Goal: Check status: Check status

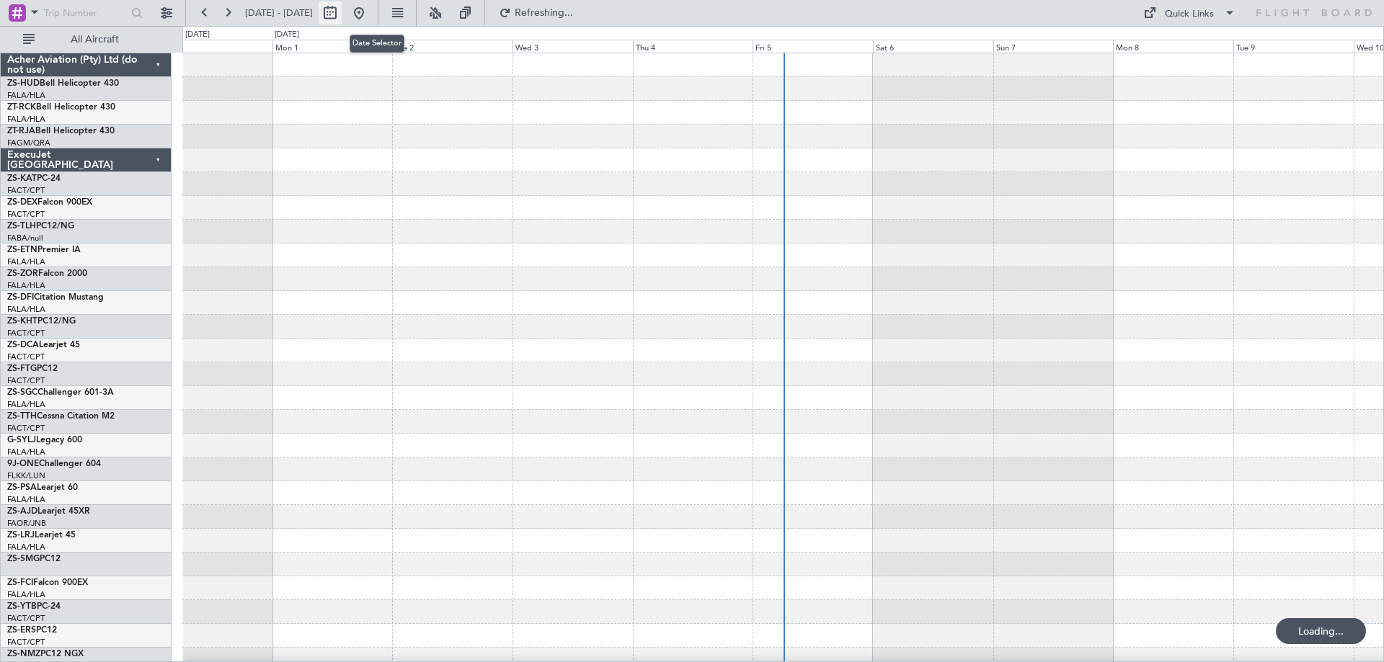
click at [342, 19] on button at bounding box center [330, 12] width 23 height 23
select select "8"
select select "2025"
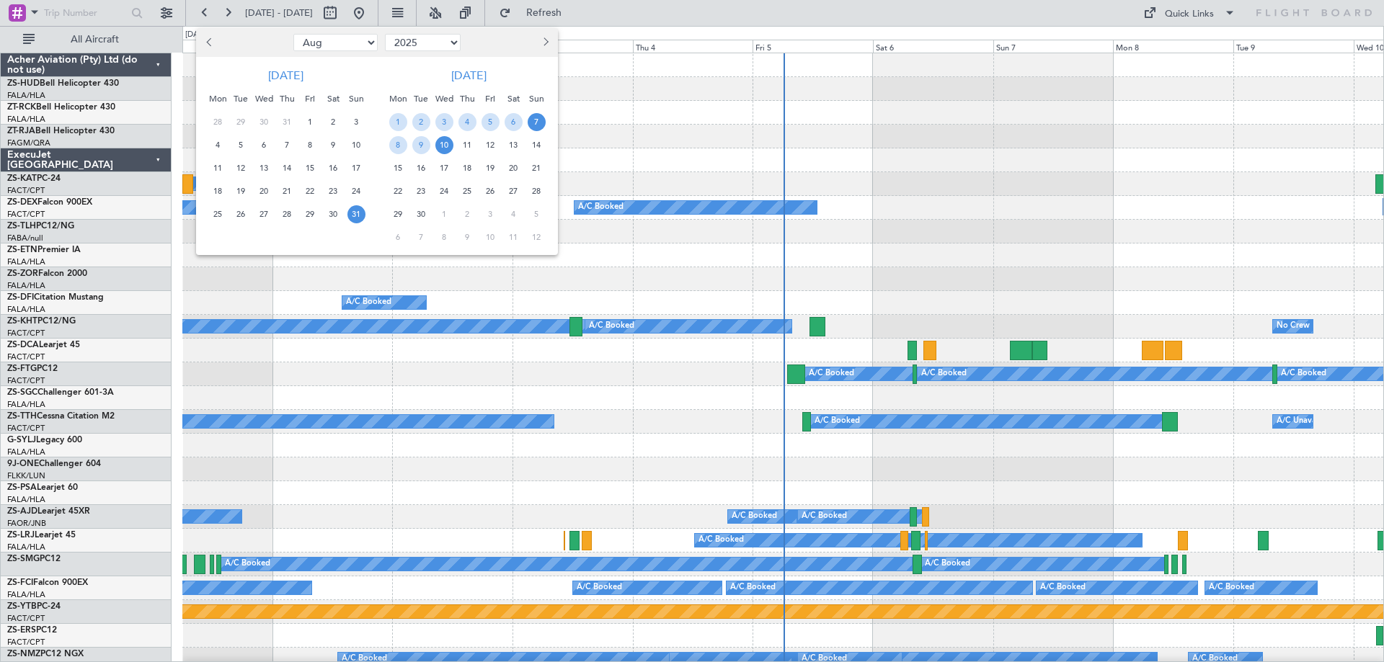
click at [534, 121] on span "7" at bounding box center [537, 122] width 18 height 18
click at [533, 120] on span "7" at bounding box center [537, 122] width 18 height 18
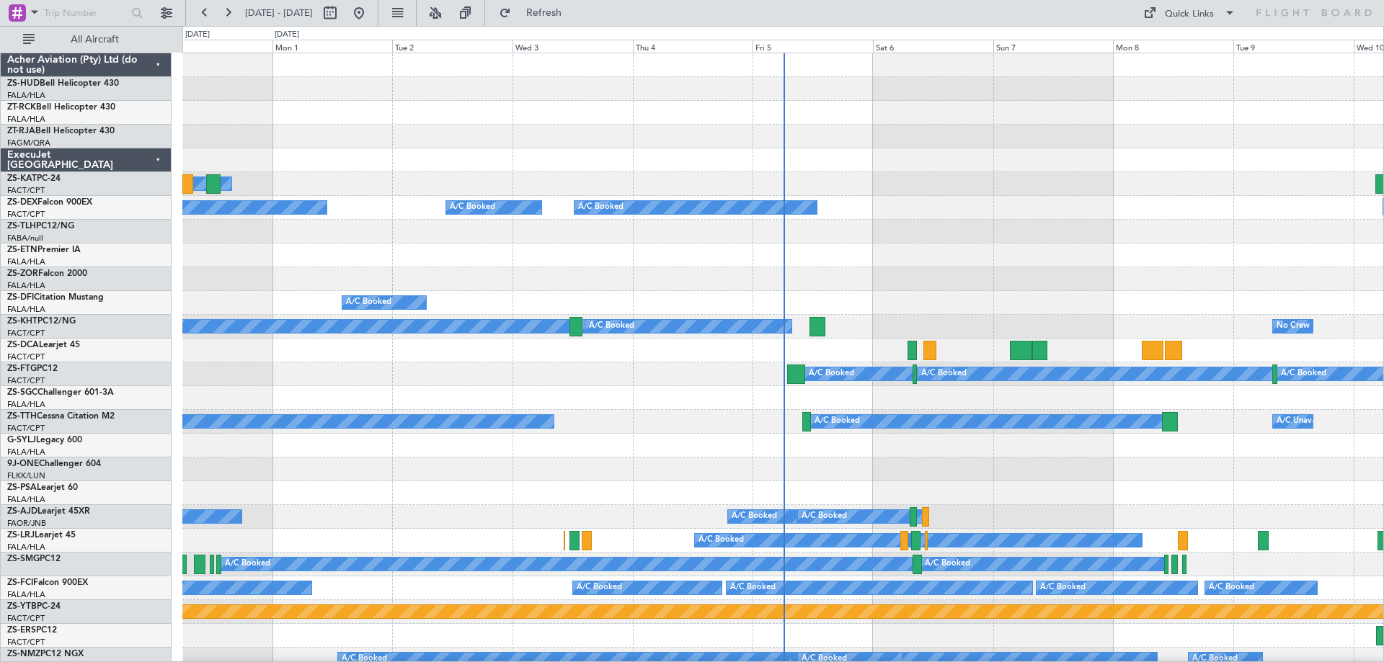
select select "9"
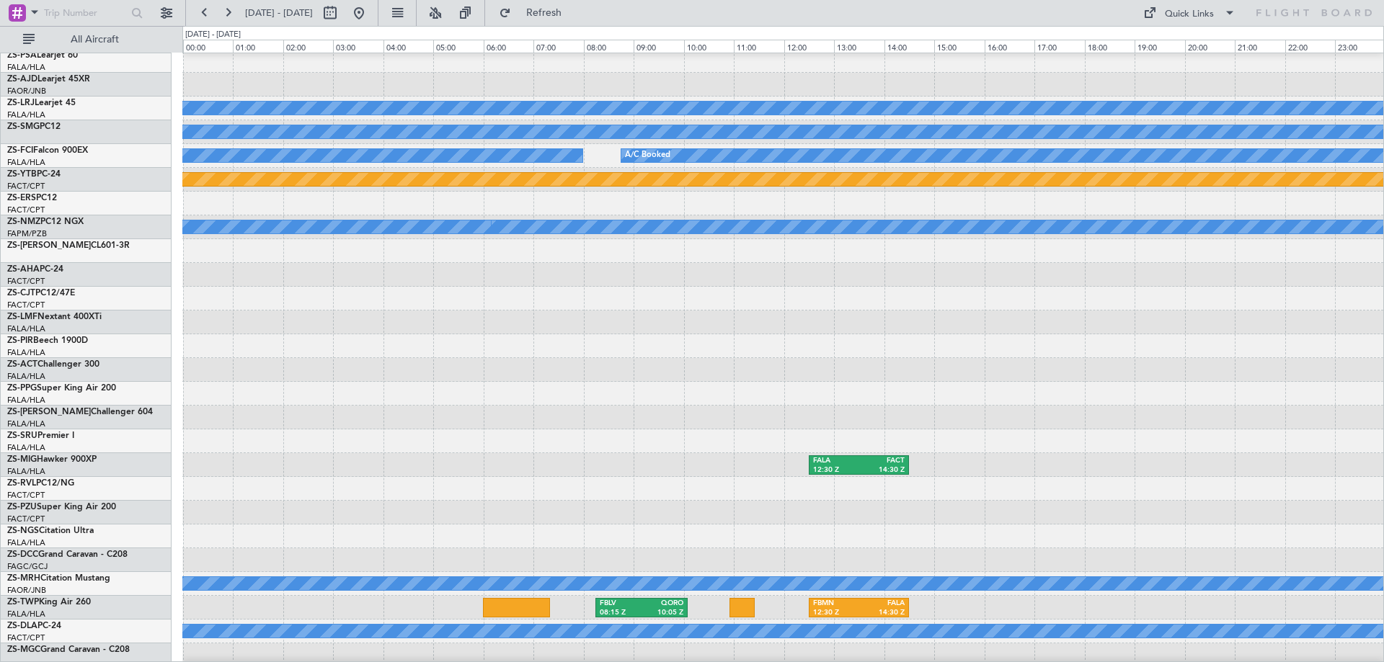
scroll to position [504, 0]
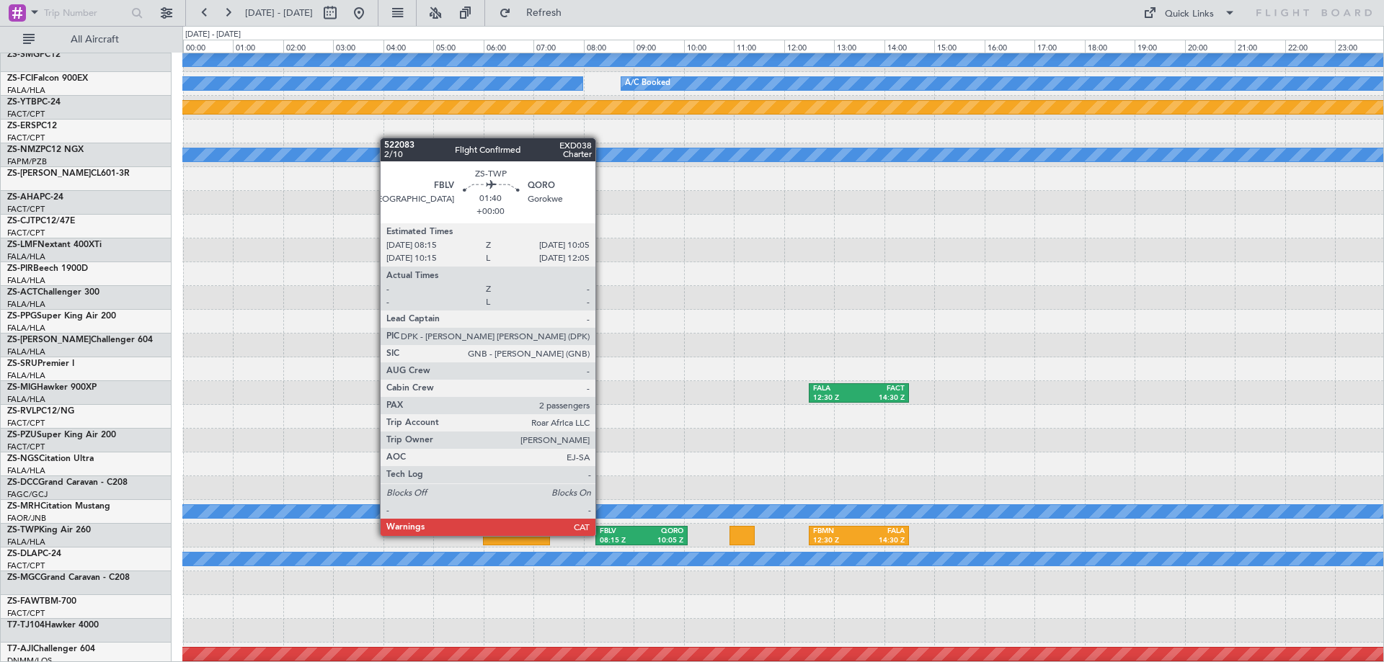
click at [602, 535] on div "FBLV" at bounding box center [621, 532] width 42 height 10
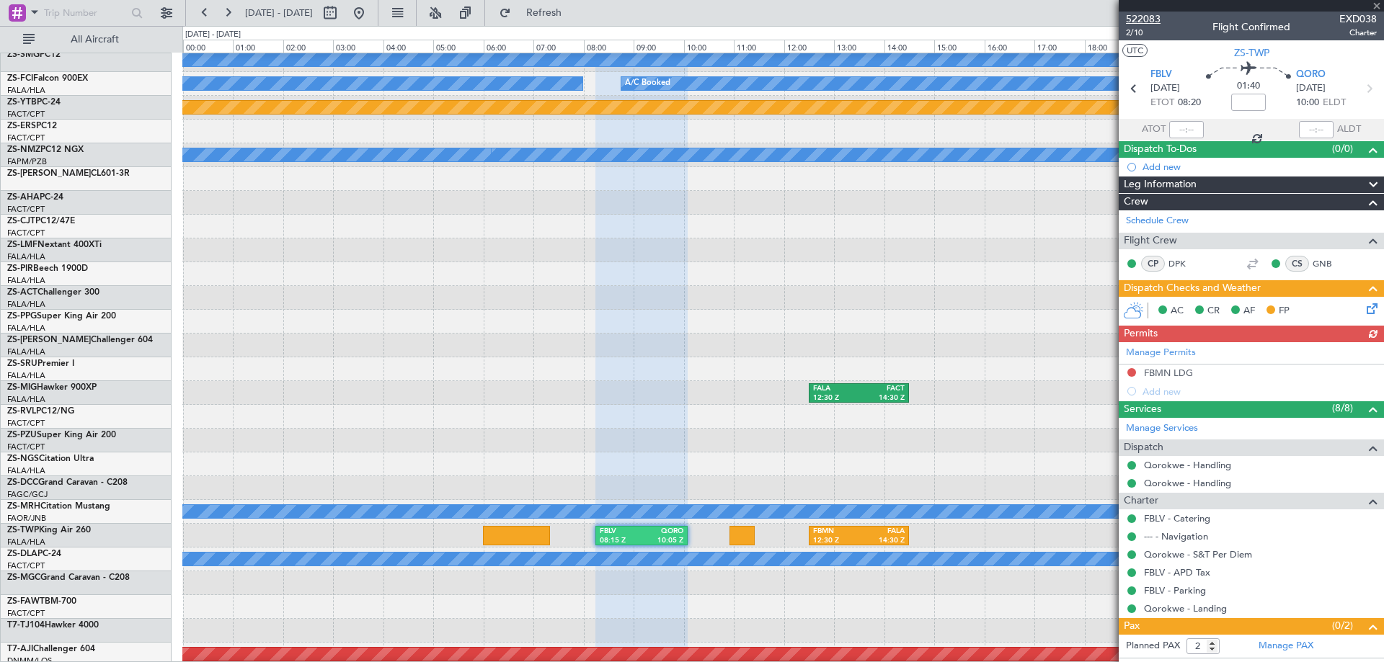
click at [1141, 21] on span "522083" at bounding box center [1143, 19] width 35 height 15
click at [1376, 6] on span at bounding box center [1376, 6] width 14 height 13
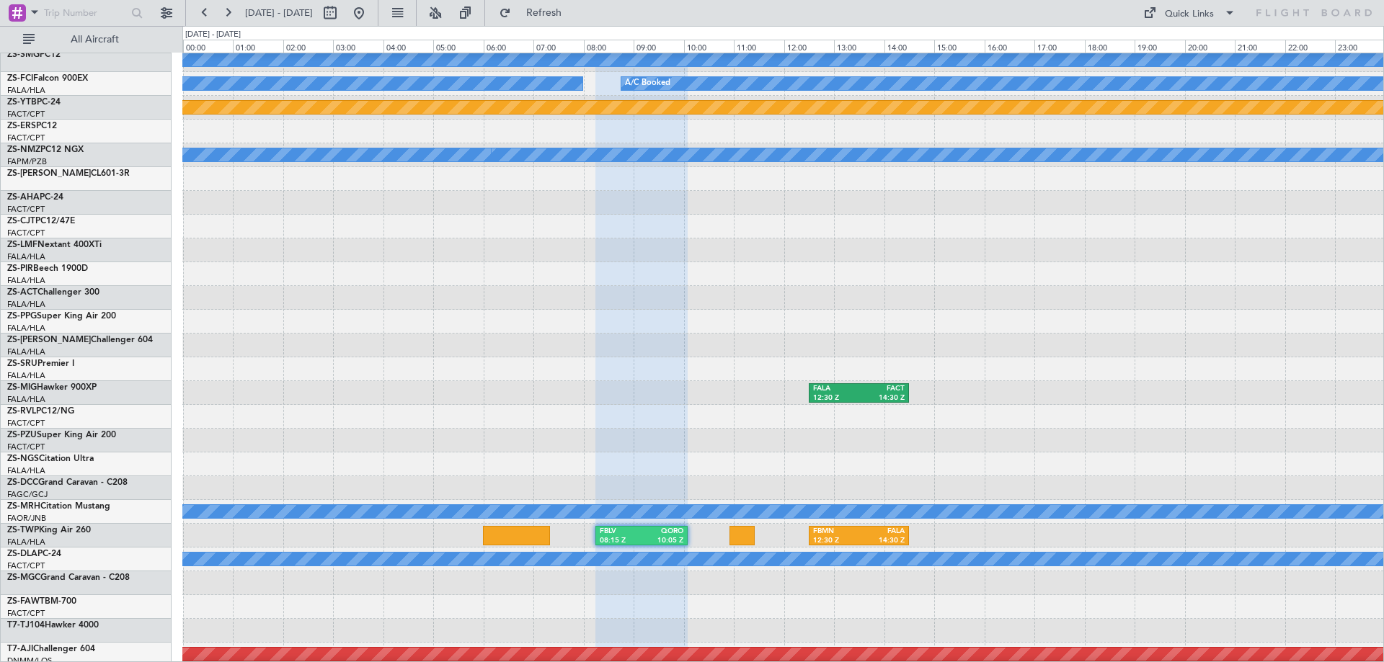
type input "0"
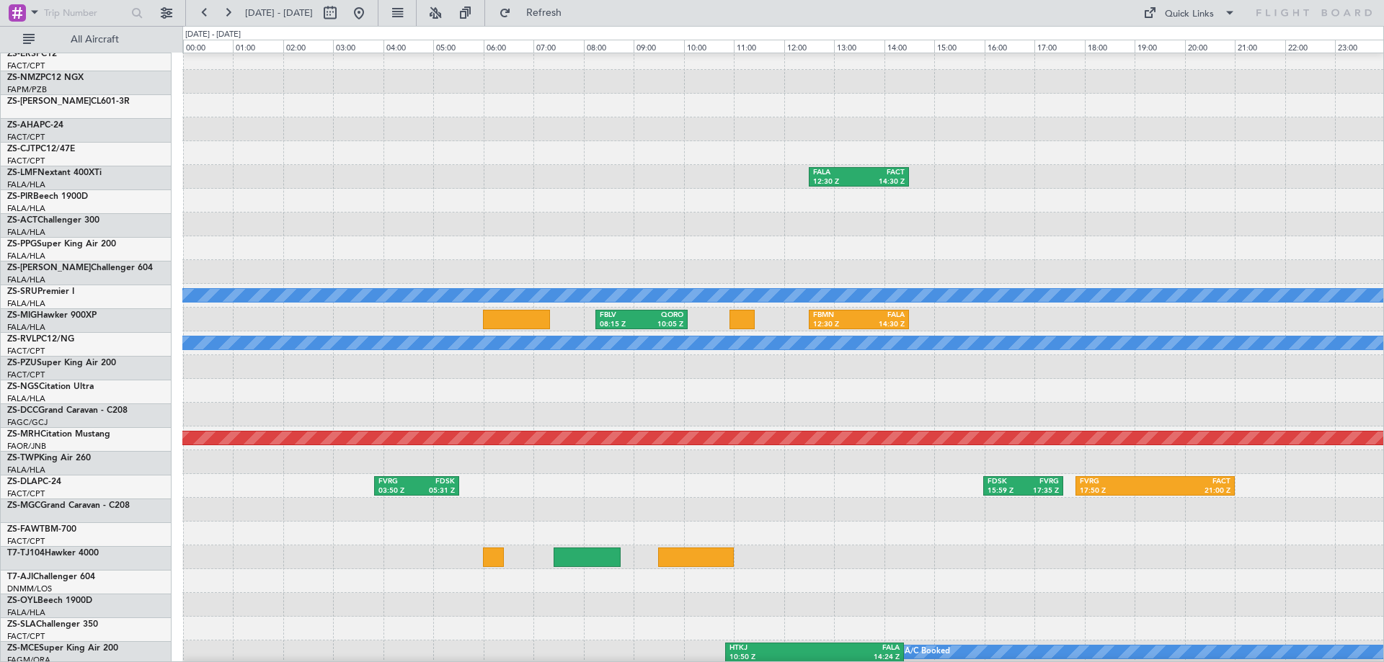
scroll to position [721, 0]
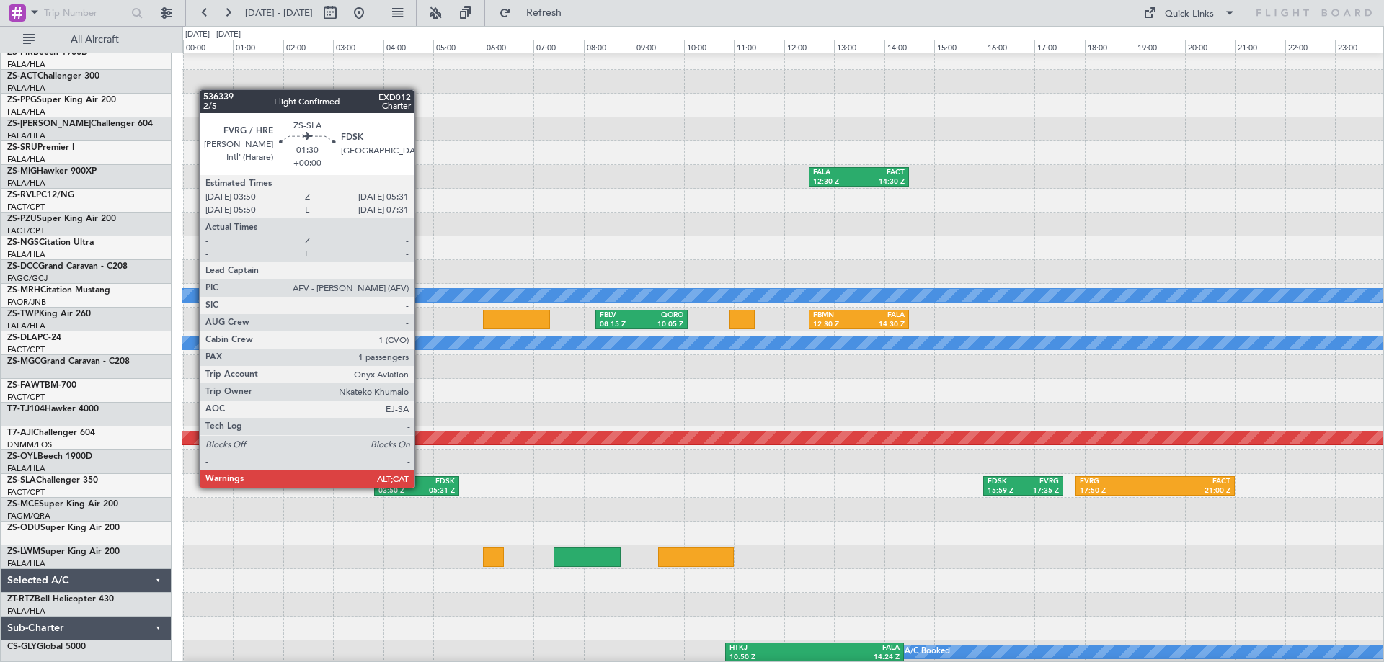
click at [421, 488] on div "05:31 Z" at bounding box center [436, 491] width 38 height 10
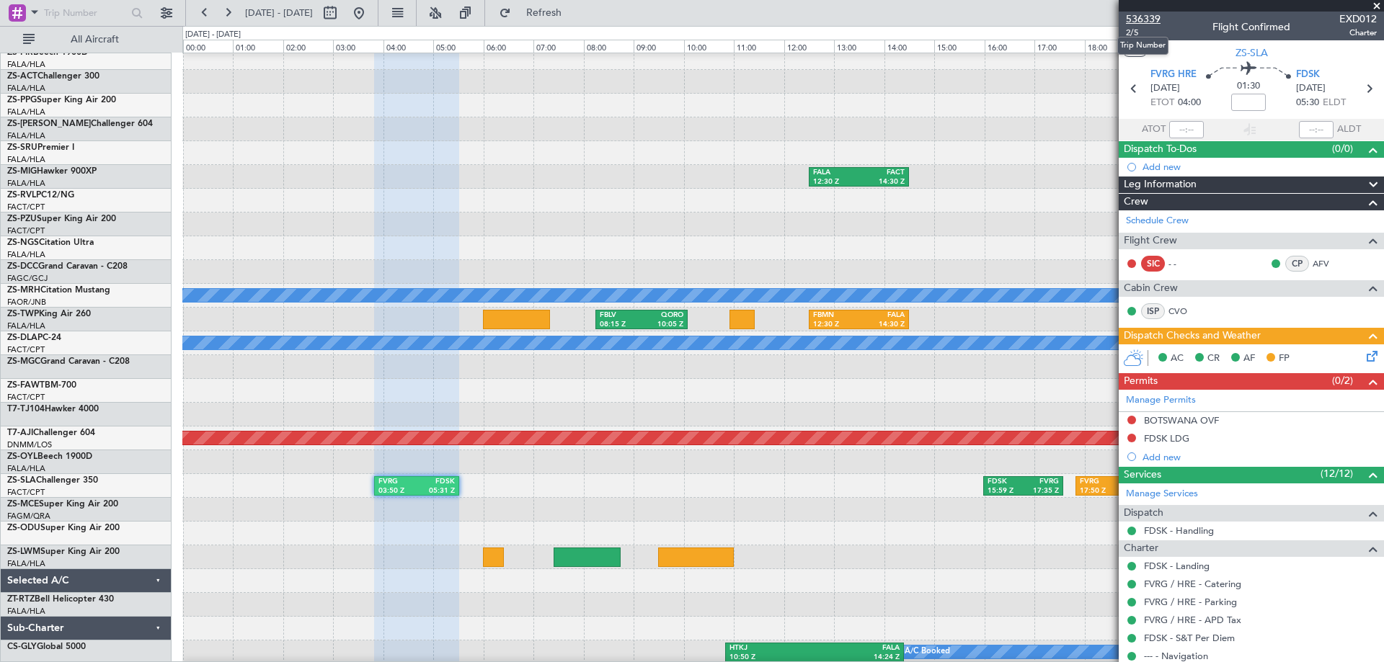
click at [1149, 20] on span "536339" at bounding box center [1143, 19] width 35 height 15
click at [342, 14] on button at bounding box center [330, 12] width 23 height 23
select select "9"
select select "2025"
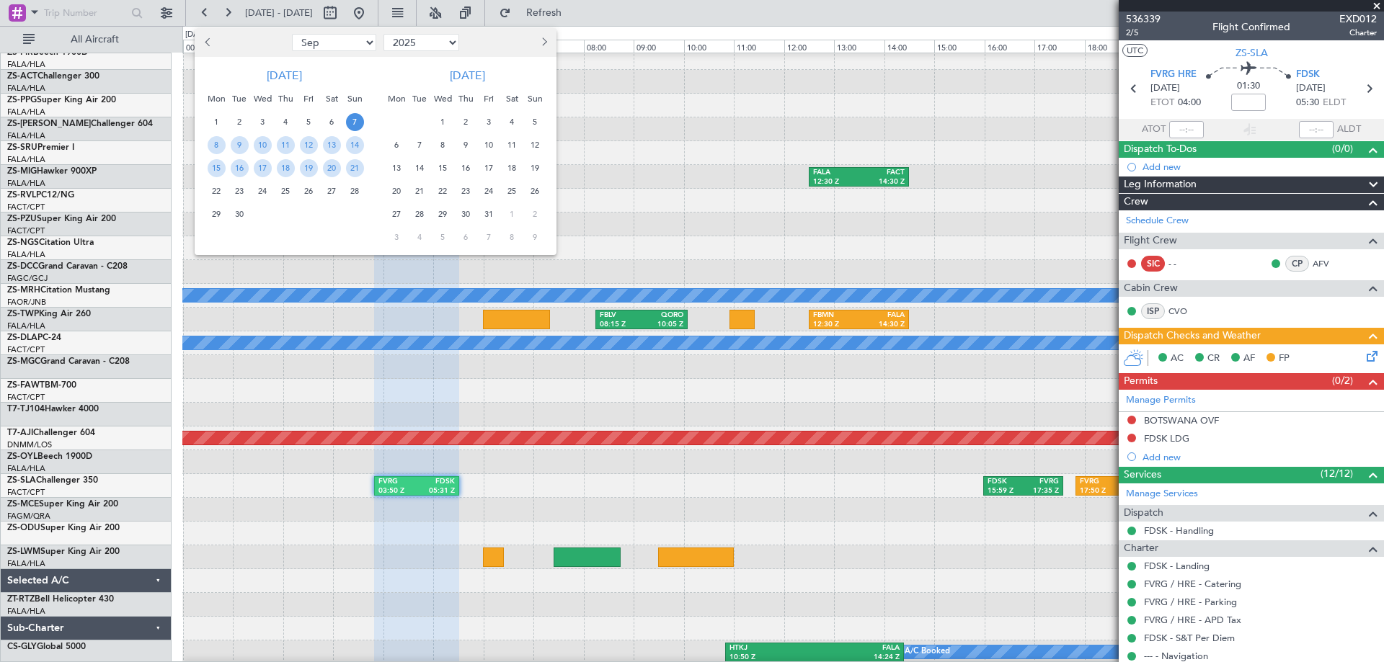
click at [204, 47] on button "Previous month" at bounding box center [208, 42] width 16 height 23
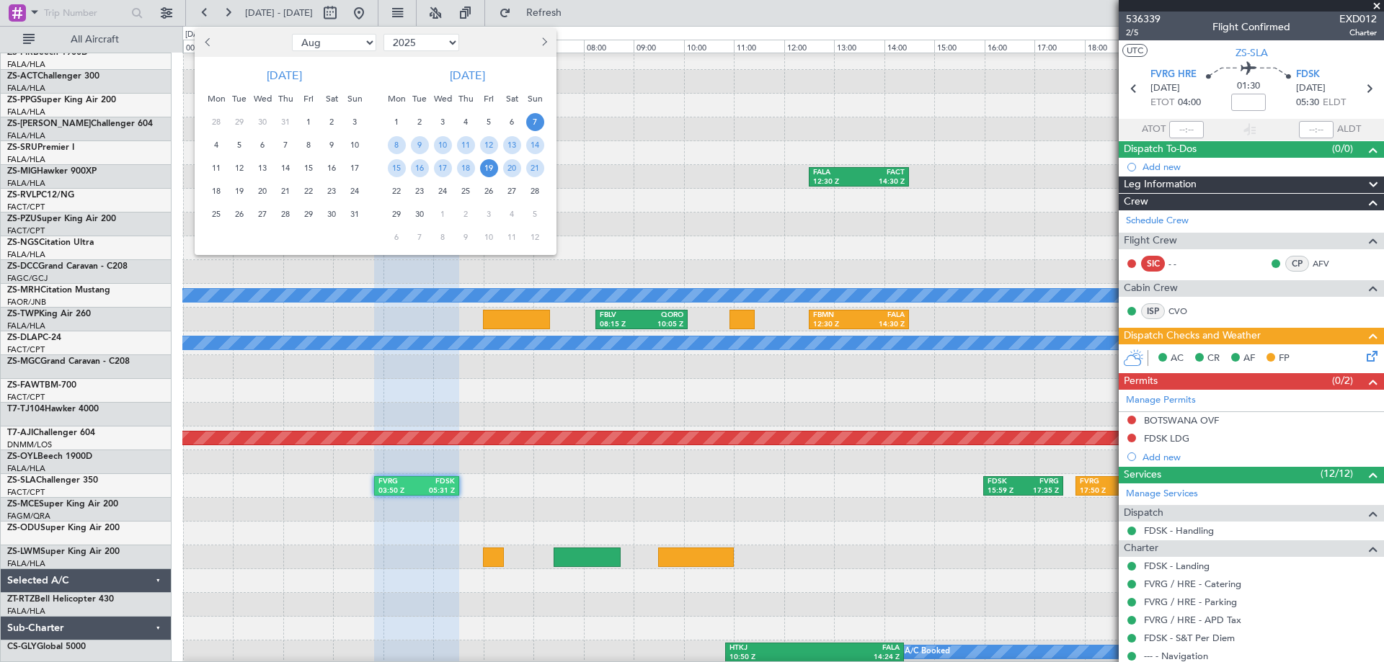
click at [491, 171] on span "19" at bounding box center [489, 168] width 18 height 18
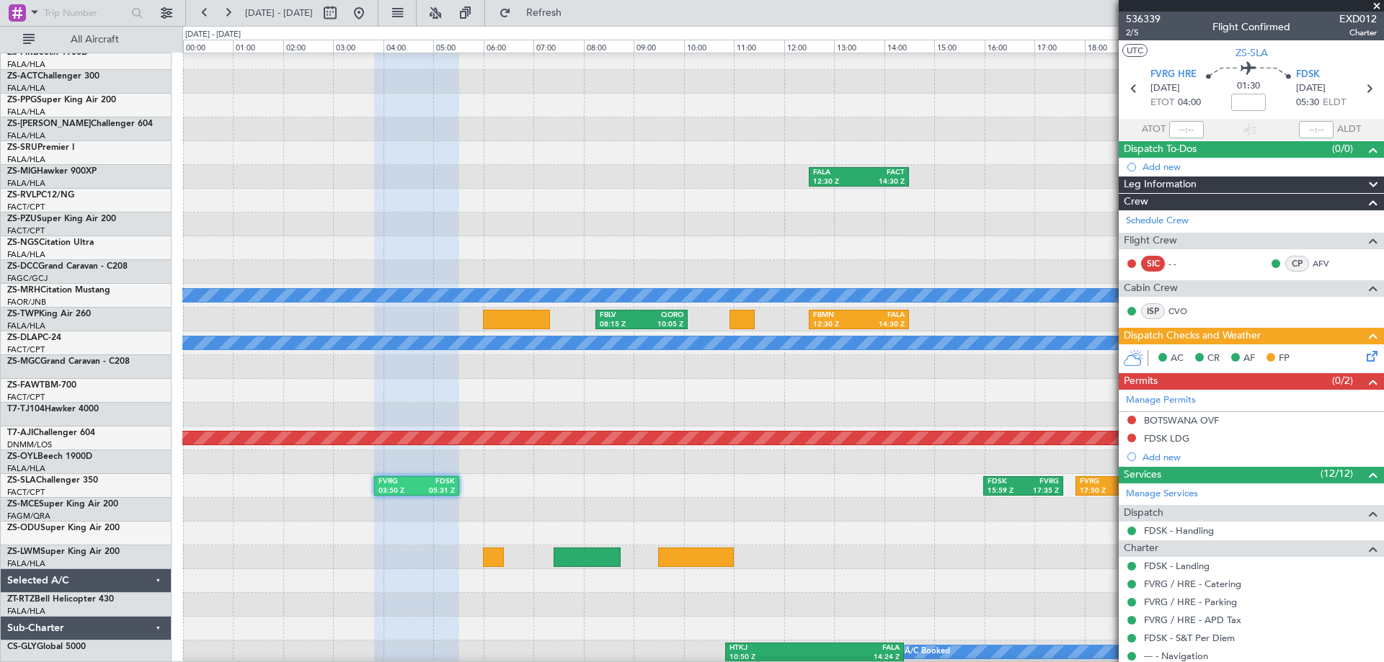
select select "9"
click at [318, 171] on span "15" at bounding box center [309, 168] width 18 height 18
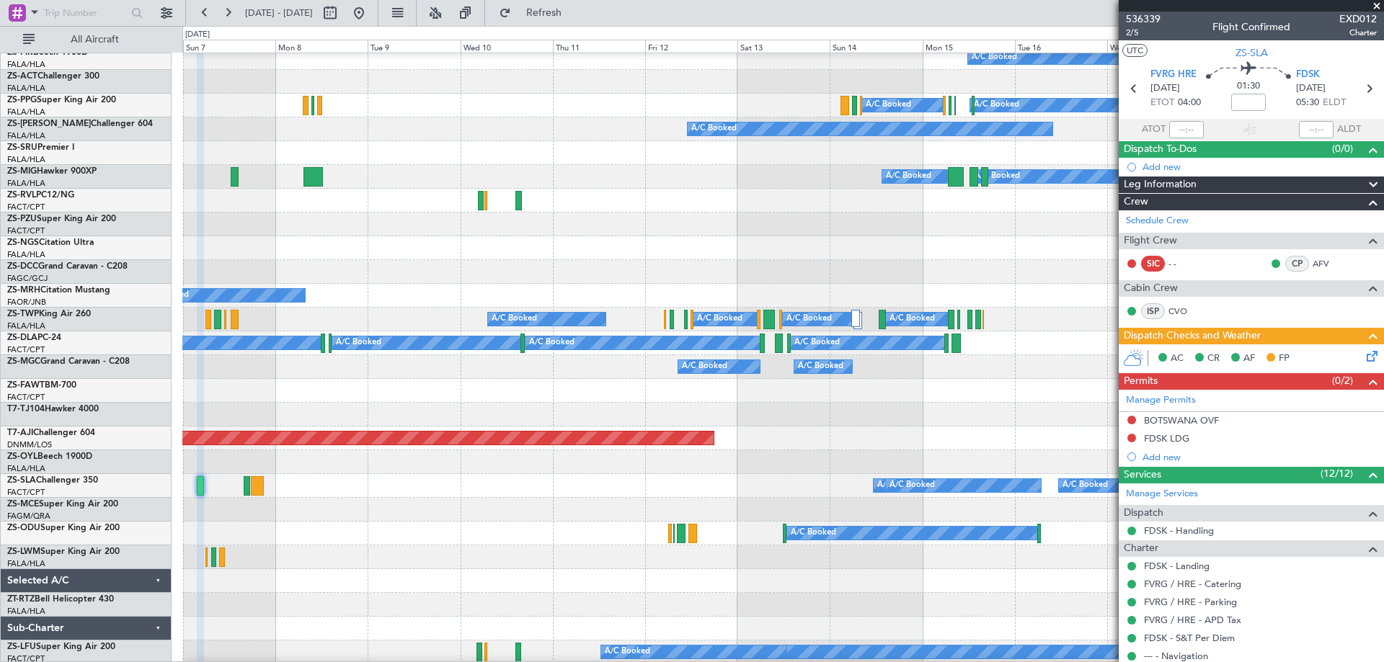
click at [1376, 4] on span at bounding box center [1376, 6] width 14 height 13
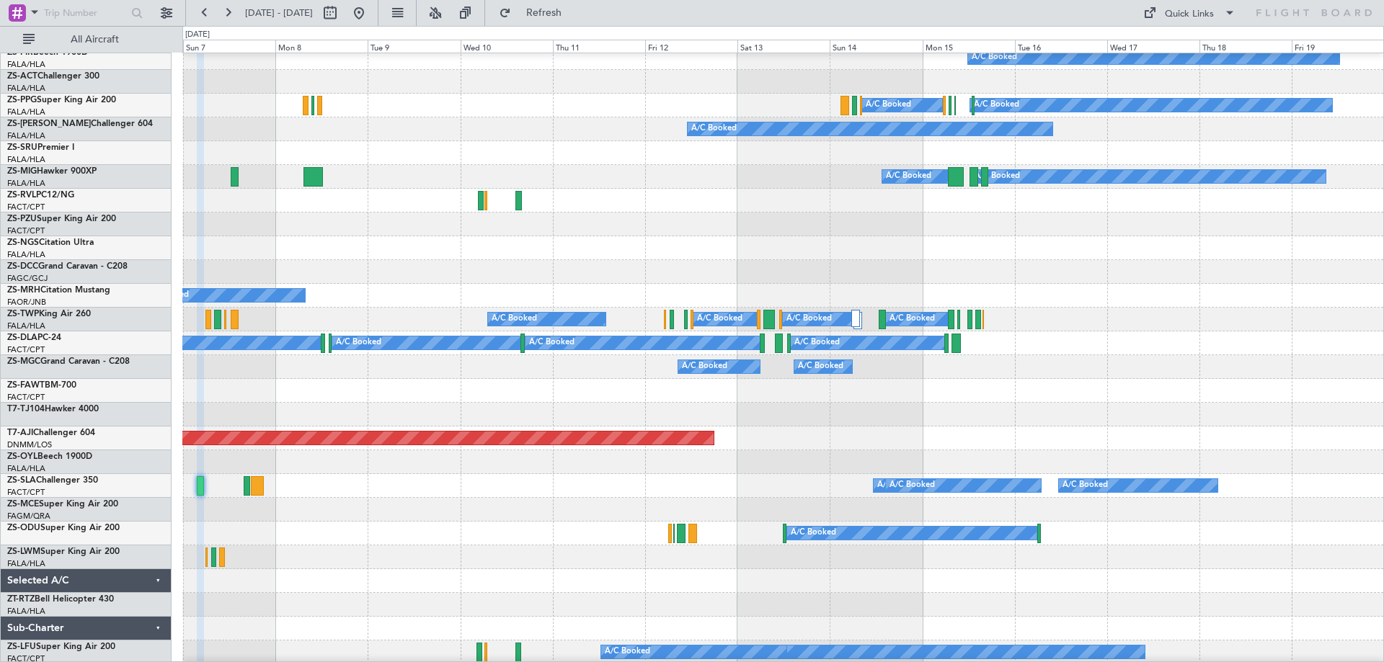
type input "0"
click at [342, 12] on button at bounding box center [330, 12] width 23 height 23
select select "9"
select select "2025"
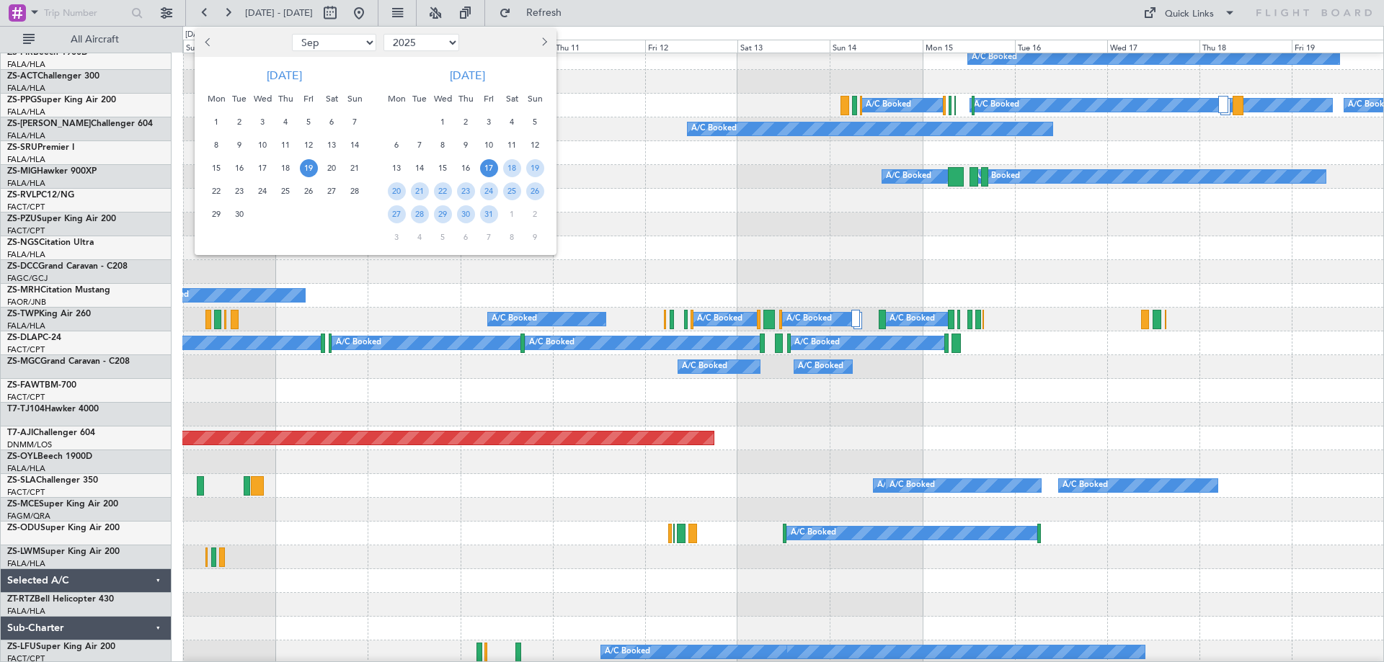
click at [307, 169] on span "19" at bounding box center [309, 168] width 18 height 18
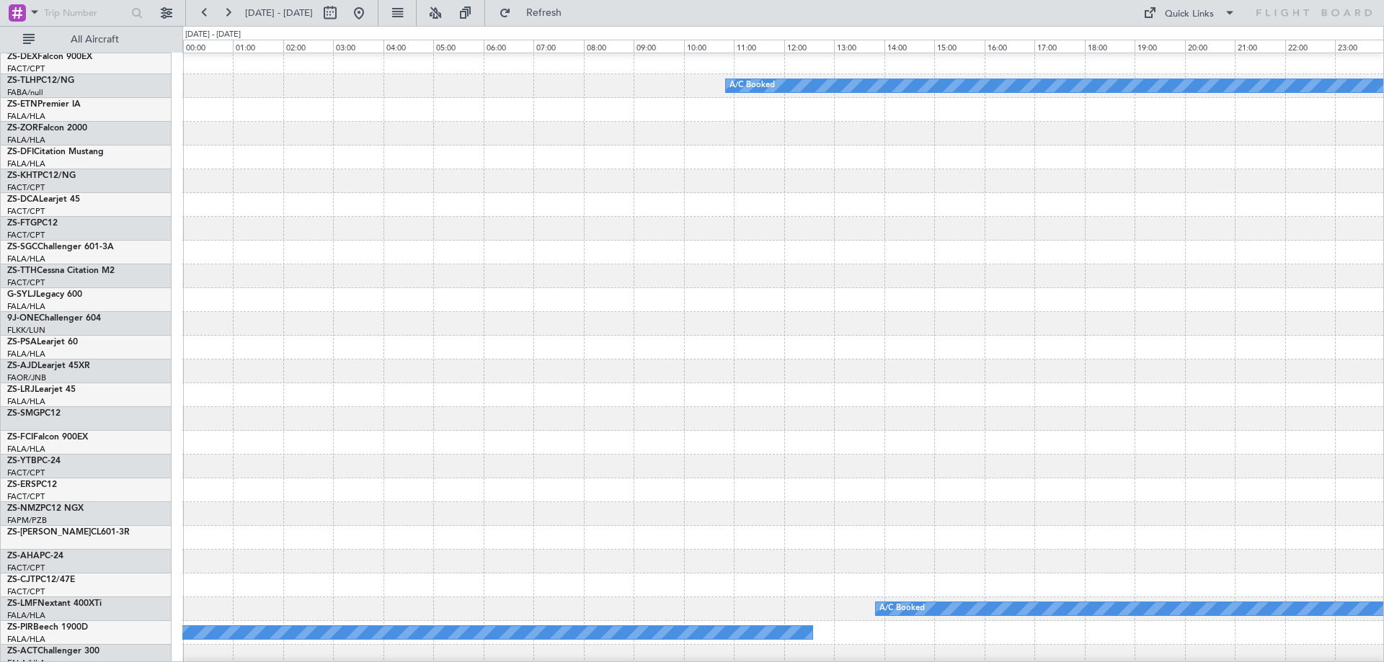
scroll to position [0, 0]
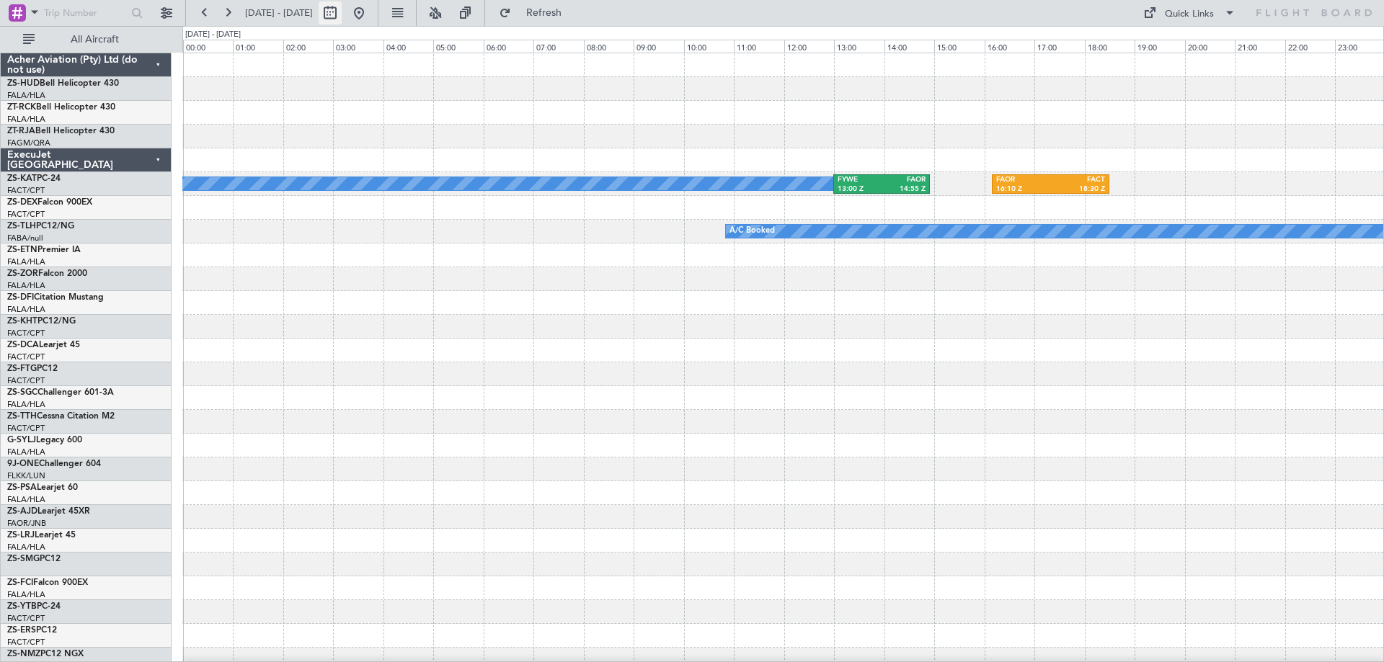
click at [342, 15] on button at bounding box center [330, 12] width 23 height 23
select select "9"
select select "2025"
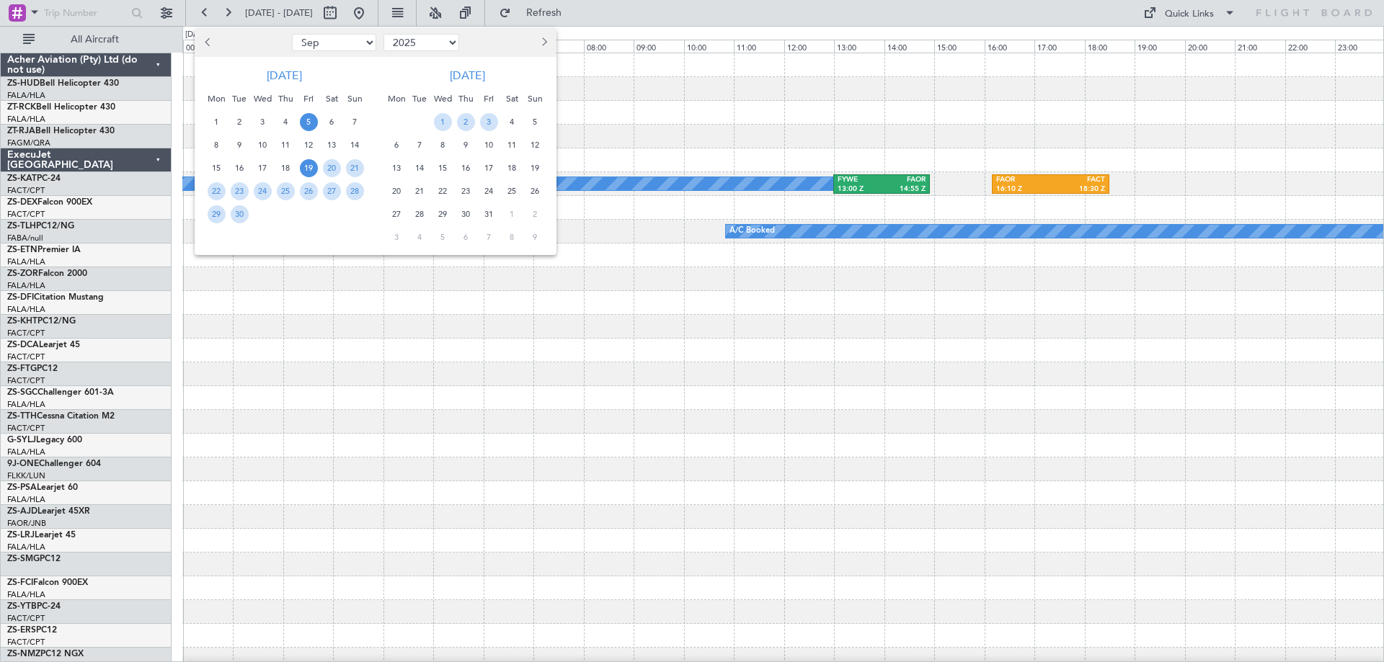
click at [307, 125] on span "5" at bounding box center [309, 122] width 18 height 18
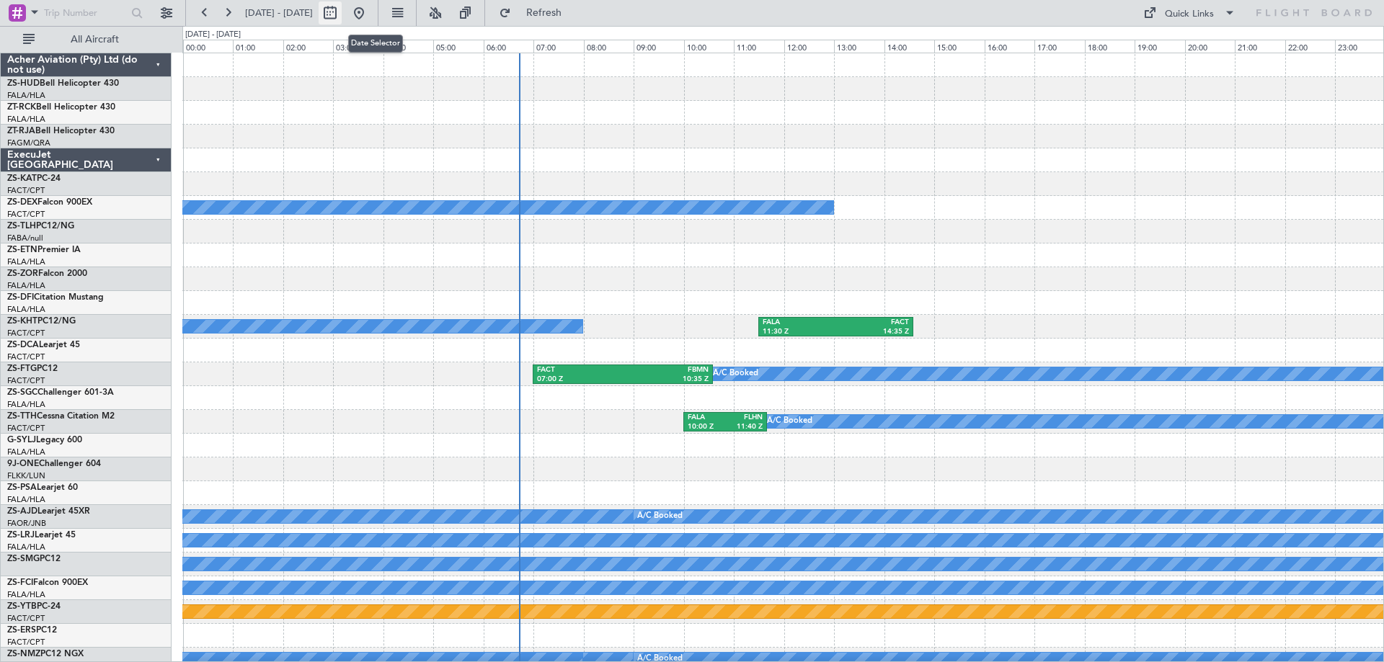
click at [342, 15] on button at bounding box center [330, 12] width 23 height 23
select select "9"
select select "2025"
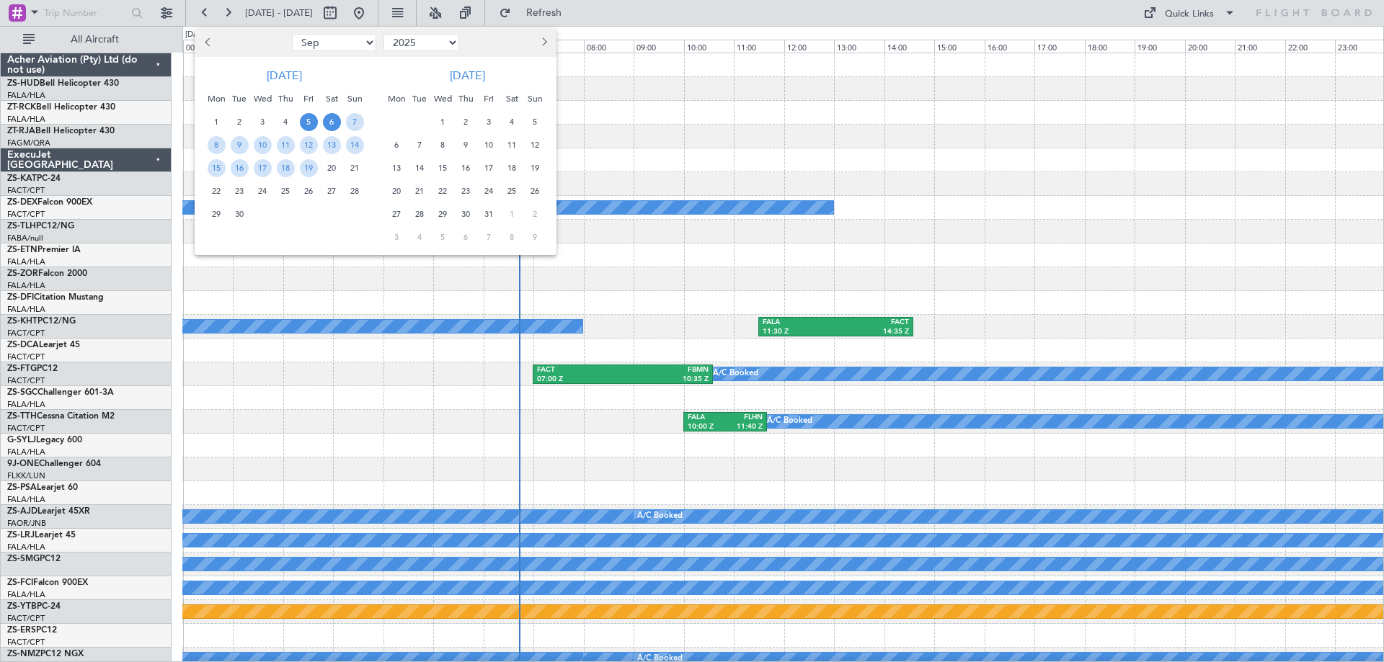
click at [329, 125] on span "6" at bounding box center [332, 122] width 18 height 18
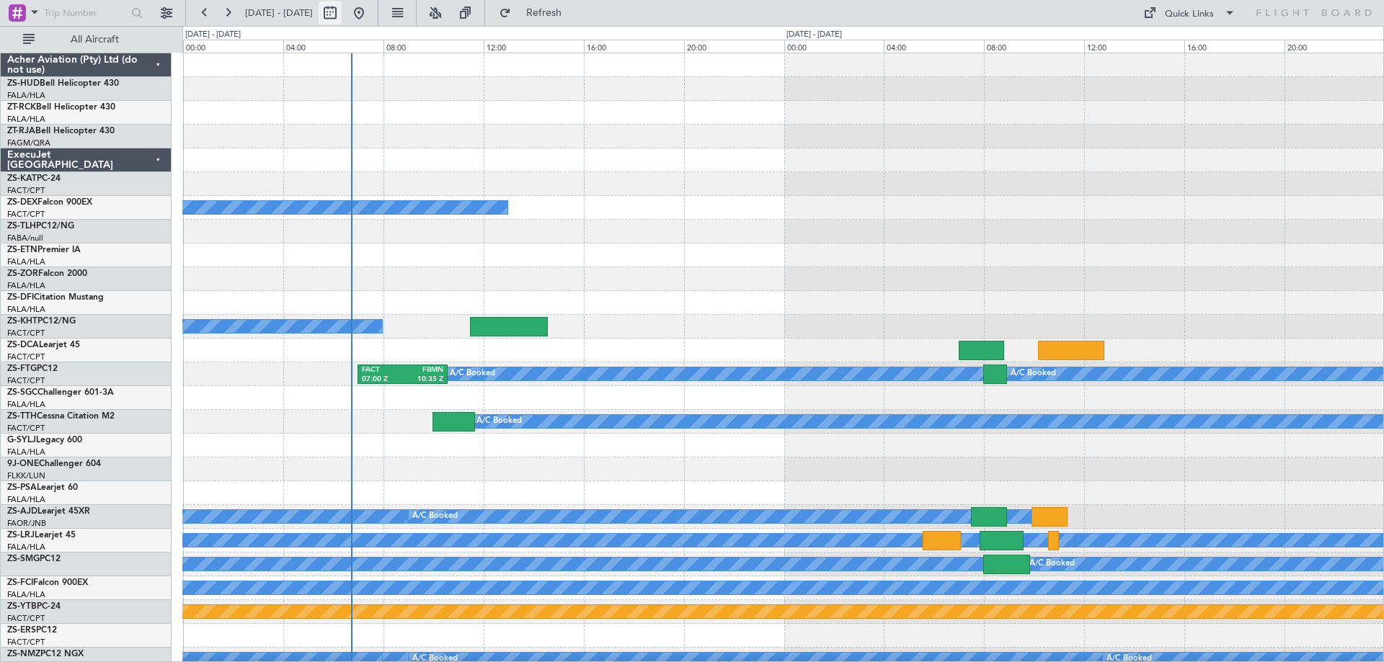
click at [342, 14] on button at bounding box center [330, 12] width 23 height 23
select select "9"
select select "2025"
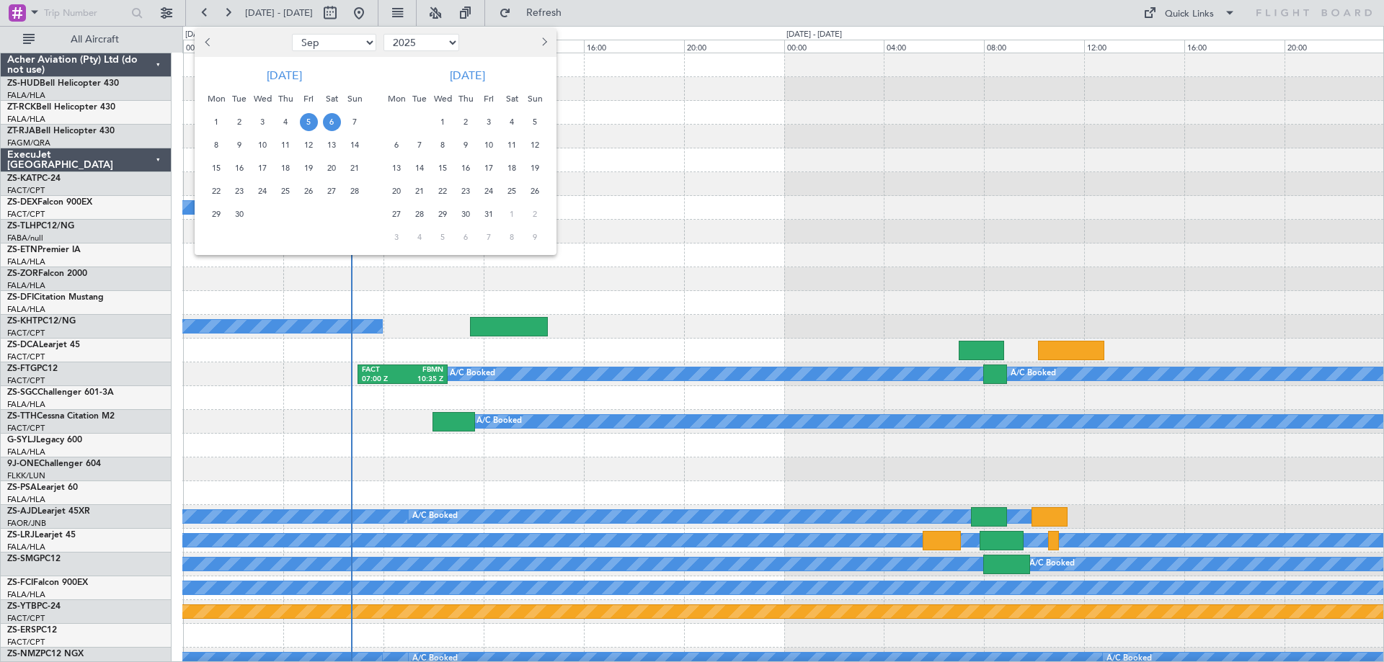
click at [334, 125] on span "6" at bounding box center [332, 122] width 18 height 18
click at [333, 125] on span "6" at bounding box center [332, 122] width 18 height 18
